Goal: Navigation & Orientation: Understand site structure

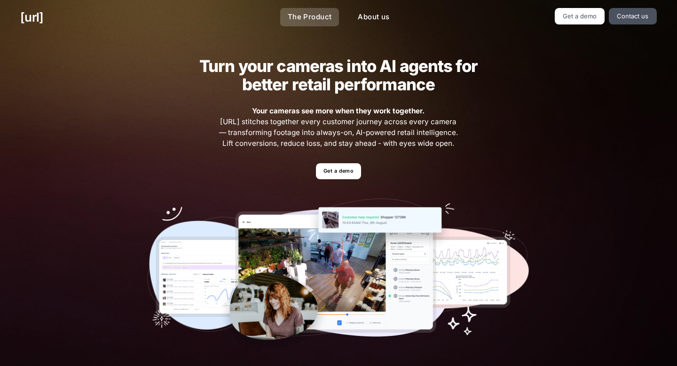
click at [298, 17] on link "The Product" at bounding box center [309, 17] width 59 height 18
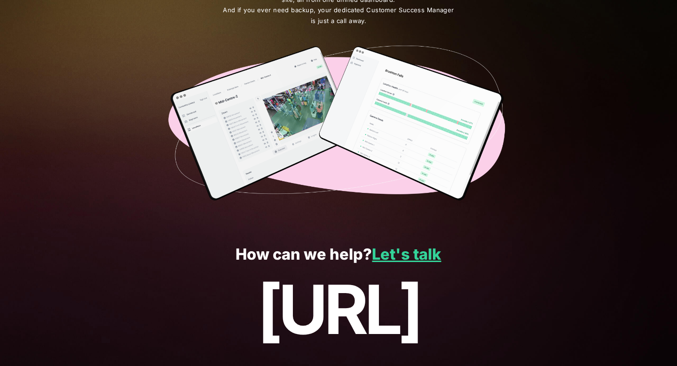
scroll to position [1661, 0]
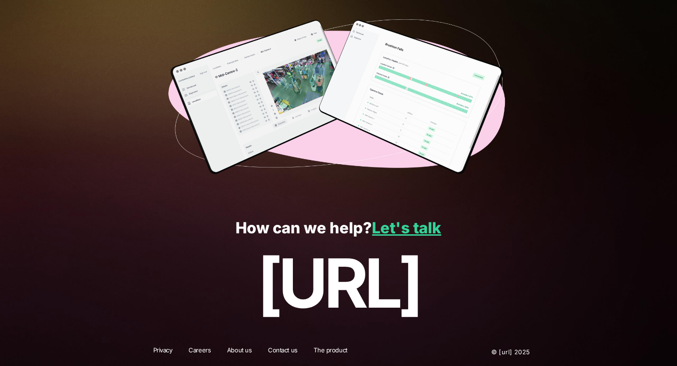
click at [234, 352] on link "About us" at bounding box center [239, 351] width 37 height 12
